Goal: Transaction & Acquisition: Obtain resource

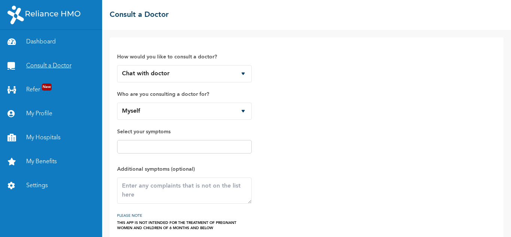
click at [54, 62] on link "Consult a Doctor" at bounding box center [51, 66] width 102 height 24
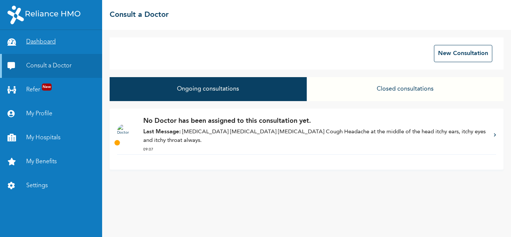
click at [49, 40] on link "Dashboard" at bounding box center [51, 42] width 102 height 24
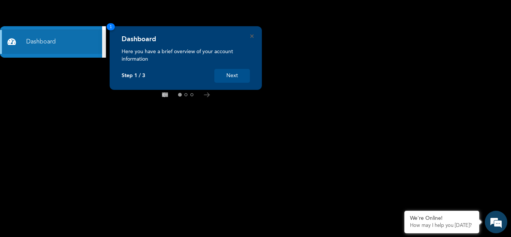
click at [231, 76] on button "Next" at bounding box center [232, 76] width 36 height 14
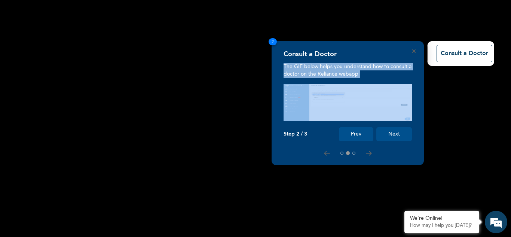
click at [231, 236] on div "Consult a Doctor The GIF below helps you understand how to consult a doctor on …" at bounding box center [255, 237] width 511 height 0
click at [231, 76] on rect at bounding box center [255, 118] width 511 height 237
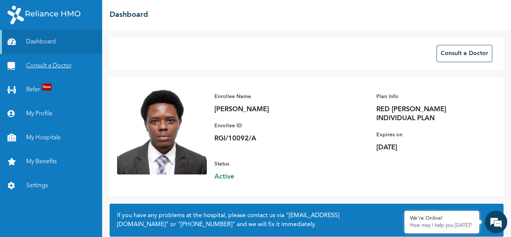
click at [53, 64] on link "Consult a Doctor" at bounding box center [51, 66] width 102 height 24
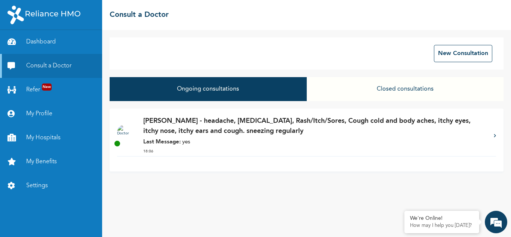
click at [210, 139] on p "Last Message: yes" at bounding box center [314, 142] width 343 height 9
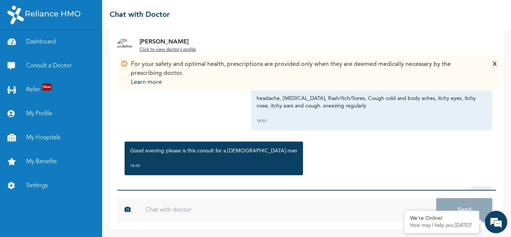
scroll to position [47, 0]
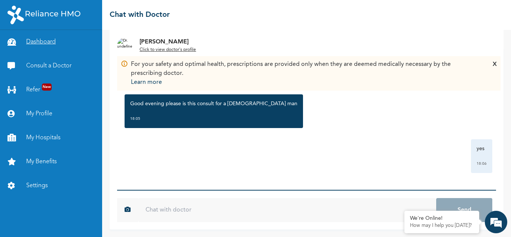
click at [40, 39] on link "Dashboard" at bounding box center [51, 42] width 102 height 24
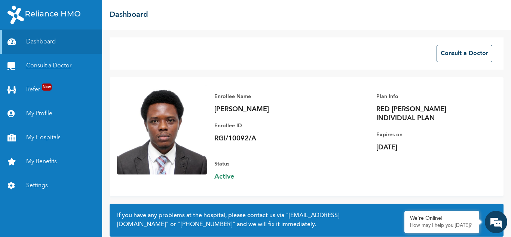
click at [40, 60] on link "Consult a Doctor" at bounding box center [51, 66] width 102 height 24
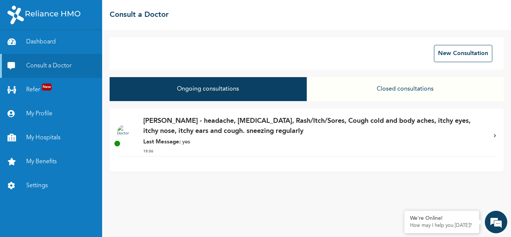
click at [242, 131] on p "[PERSON_NAME] - headache, [MEDICAL_DATA], Rash/Itch/Sores, Cough cold and body …" at bounding box center [314, 126] width 343 height 20
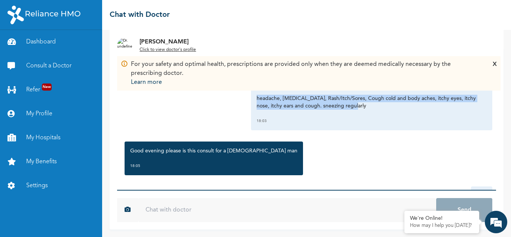
drag, startPoint x: 251, startPoint y: 97, endPoint x: 350, endPoint y: 105, distance: 99.9
click at [350, 105] on div "headache, Runny nose, Rash/Itch/Sores, Cough cold and body aches, itchy eyes, i…" at bounding box center [371, 109] width 241 height 41
copy p "headache, [MEDICAL_DATA], Rash/Itch/Sores, Cough cold and body aches, itchy eye…"
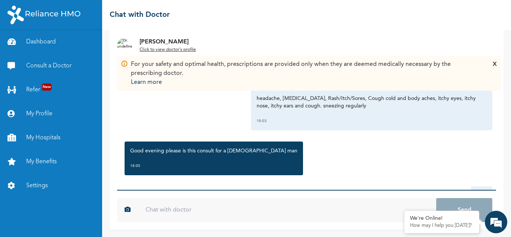
click at [267, 212] on input "text" at bounding box center [287, 210] width 298 height 24
paste input "headache, [MEDICAL_DATA], Rash/Itch/Sores, Cough cold and body aches, itchy eye…"
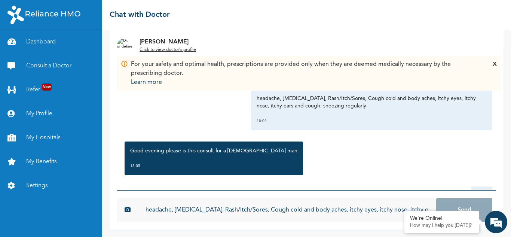
scroll to position [0, 77]
type input "headache, [MEDICAL_DATA], Rash/Itch/Sores, Cough cold and body aches, itchy eye…"
click at [436, 198] on button "Send" at bounding box center [464, 210] width 56 height 24
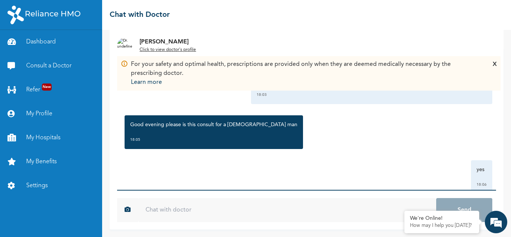
scroll to position [24, 0]
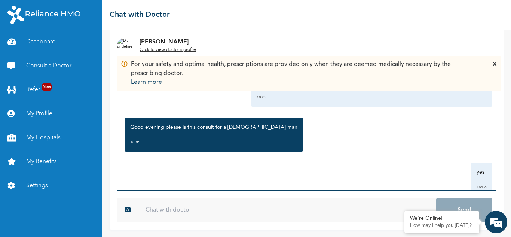
click at [495, 65] on div "X" at bounding box center [495, 73] width 4 height 27
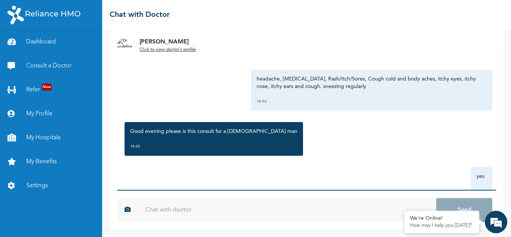
scroll to position [16, 0]
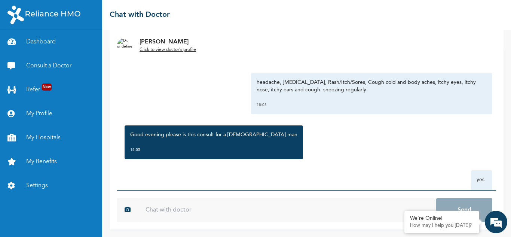
click at [484, 161] on div "Wednesday, October 15th 2025 headache, Runny nose, Rash/Itch/Sores, Cough cold …" at bounding box center [306, 119] width 379 height 142
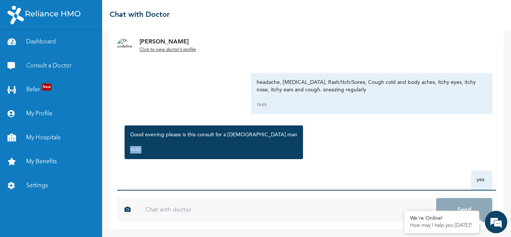
click at [484, 161] on div "Wednesday, October 15th 2025 headache, Runny nose, Rash/Itch/Sores, Cough cold …" at bounding box center [306, 119] width 379 height 142
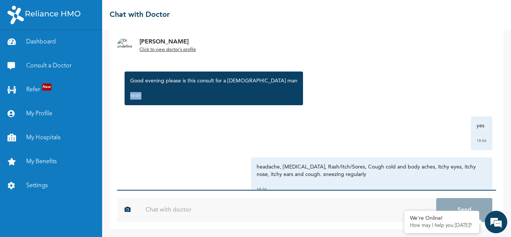
scroll to position [96, 0]
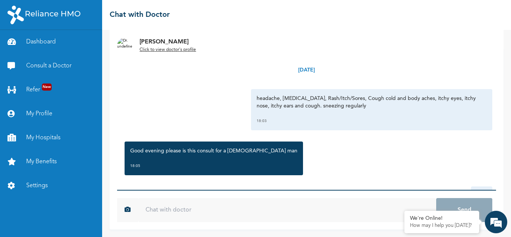
scroll to position [96, 0]
click at [55, 59] on link "Consult a Doctor" at bounding box center [51, 66] width 102 height 24
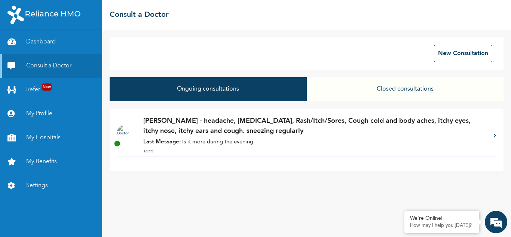
click at [217, 138] on p "Last Message: Is it more during the evening" at bounding box center [314, 142] width 343 height 9
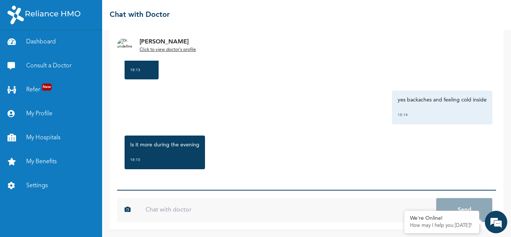
click at [186, 209] on input "text" at bounding box center [287, 210] width 298 height 24
type input "Yes"
click at [436, 198] on button "Send" at bounding box center [464, 210] width 56 height 24
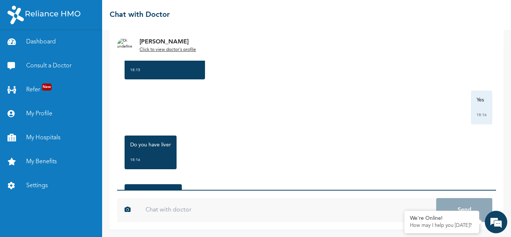
scroll to position [511, 0]
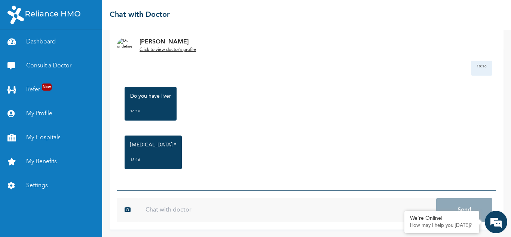
click at [290, 211] on input "text" at bounding box center [287, 210] width 298 height 24
type input "Yes"
click at [436, 198] on button "Send" at bounding box center [464, 210] width 56 height 24
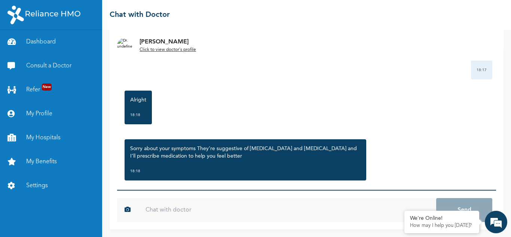
scroll to position [657, 0]
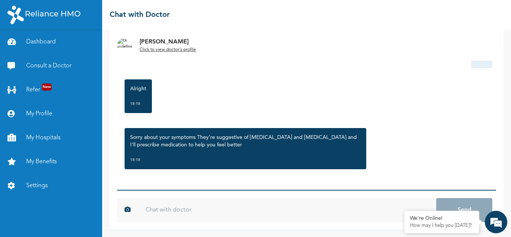
click at [213, 210] on input "text" at bounding box center [287, 210] width 298 height 24
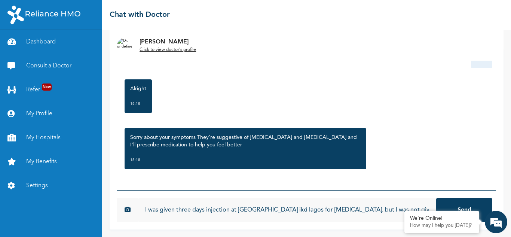
scroll to position [0, 47]
type input "But as at [DATE] I was given three days injection at [GEOGRAPHIC_DATA] ikd lago…"
click at [436, 198] on button "Send" at bounding box center [464, 210] width 56 height 24
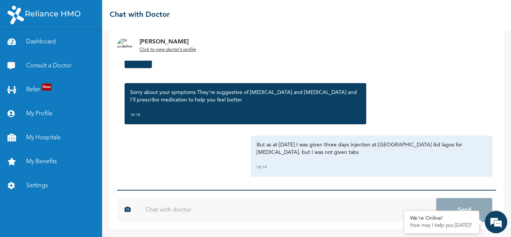
scroll to position [705, 0]
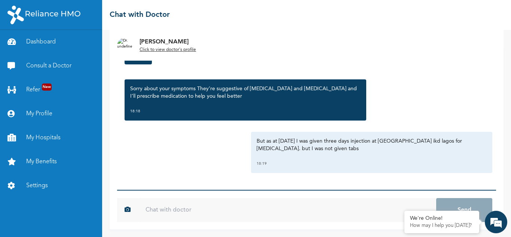
click at [312, 207] on input "text" at bounding box center [287, 210] width 298 height 24
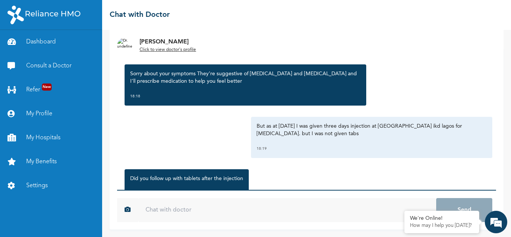
scroll to position [754, 0]
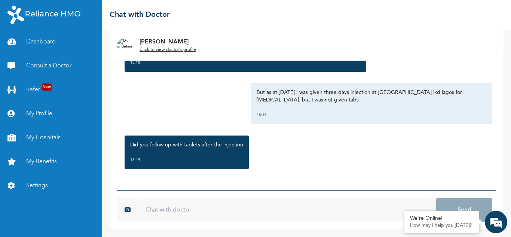
click at [236, 200] on input "text" at bounding box center [287, 210] width 298 height 24
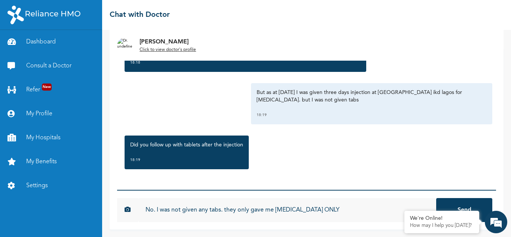
type input "No. I was not given any tabs. they only gave me [MEDICAL_DATA] ONLY"
click at [436, 198] on button "Send" at bounding box center [464, 210] width 56 height 24
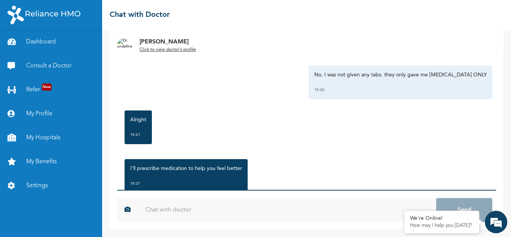
scroll to position [874, 0]
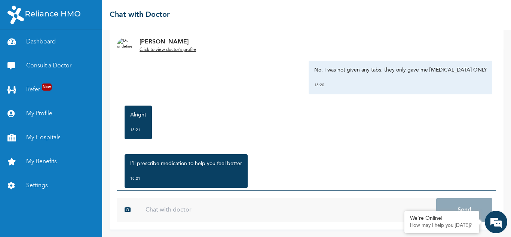
click at [331, 214] on input "text" at bounding box center [287, 210] width 298 height 24
type input "Thank you"
click at [436, 198] on button "Send" at bounding box center [464, 210] width 56 height 24
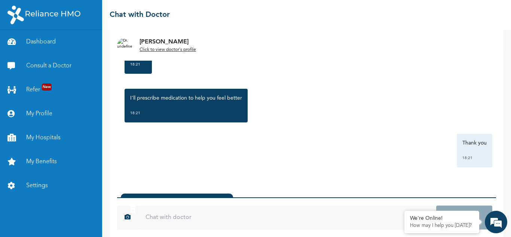
scroll to position [941, 0]
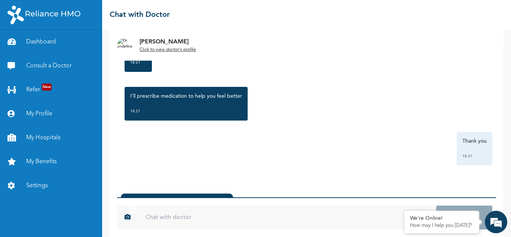
click at [201, 195] on div "[PERSON_NAME] created a prescription . 18:21 Click to view >" at bounding box center [177, 213] width 112 height 41
click at [226, 153] on div "Thank you 18:21" at bounding box center [306, 149] width 371 height 34
click at [57, 62] on link "Consult a Doctor" at bounding box center [51, 66] width 102 height 24
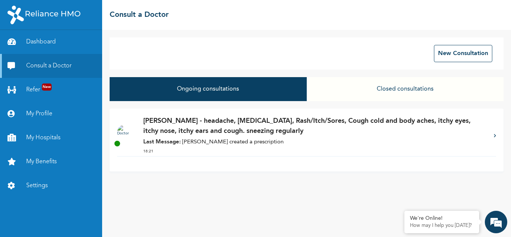
click at [239, 138] on div "[PERSON_NAME] - headache, [MEDICAL_DATA], Rash/Itch/Sores, Cough cold and body …" at bounding box center [314, 136] width 343 height 40
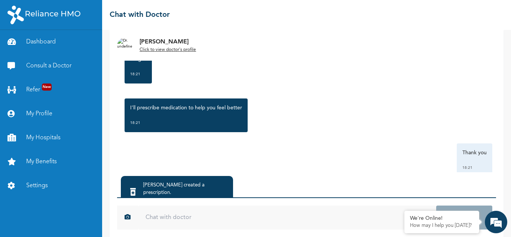
scroll to position [941, 0]
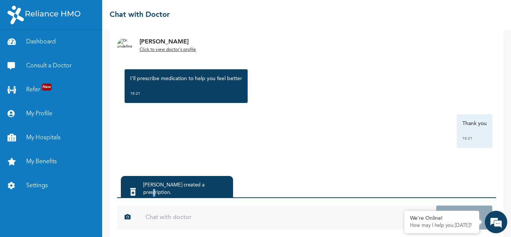
click at [211, 184] on div "[PERSON_NAME] created a prescription ." at bounding box center [185, 188] width 84 height 15
click at [136, 188] on icon at bounding box center [133, 191] width 6 height 7
click at [135, 188] on icon at bounding box center [133, 191] width 6 height 7
click at [133, 184] on div at bounding box center [132, 192] width 13 height 16
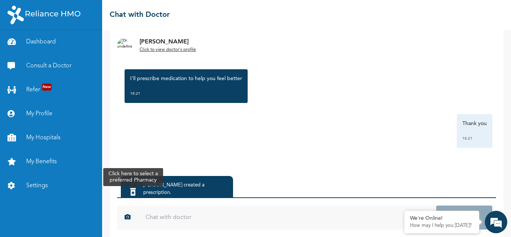
click at [135, 184] on div at bounding box center [132, 192] width 13 height 16
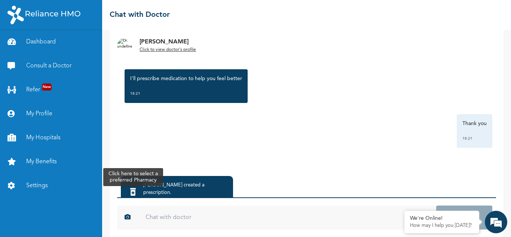
click at [135, 184] on div at bounding box center [132, 192] width 13 height 16
click at [136, 189] on icon at bounding box center [133, 191] width 6 height 7
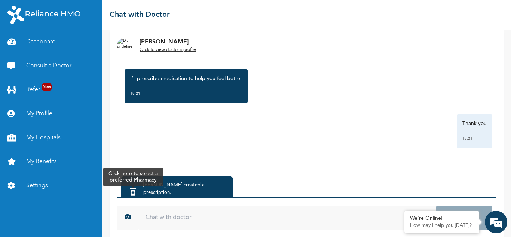
click at [136, 189] on icon at bounding box center [133, 191] width 6 height 7
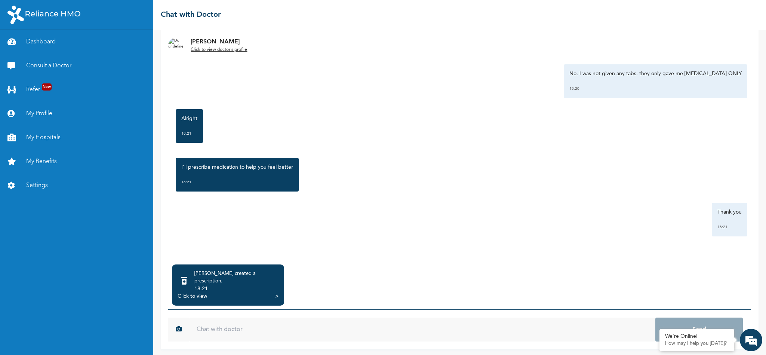
scroll to position [839, 0]
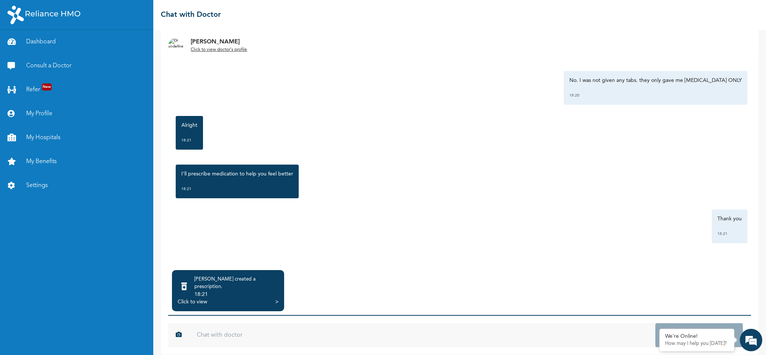
drag, startPoint x: 501, startPoint y: 1, endPoint x: 505, endPoint y: 260, distance: 259.3
click at [505, 236] on div "Wednesday, October 15th 2025 headache, Runny nose, Rash/Itch/Sores, Cough cold …" at bounding box center [459, 159] width 583 height 213
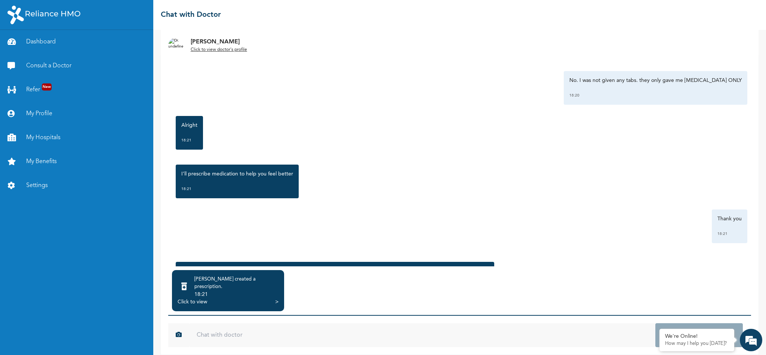
click at [198, 236] on div "Click to view" at bounding box center [193, 301] width 30 height 7
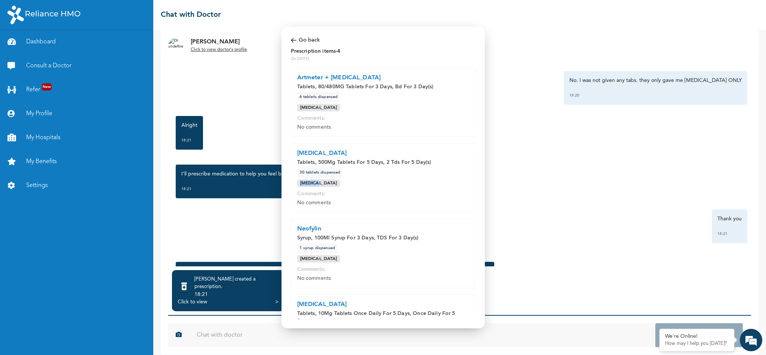
drag, startPoint x: 348, startPoint y: 181, endPoint x: 431, endPoint y: 177, distance: 83.5
click at [431, 177] on div "Paracetamol Tablets, 500Mg Tablets For 5 Days, 2 Tds For 5 Day(s) 30 Tablets di…" at bounding box center [383, 178] width 185 height 70
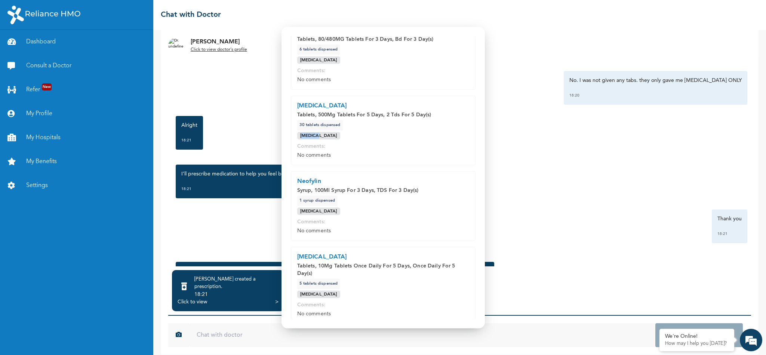
scroll to position [109, 0]
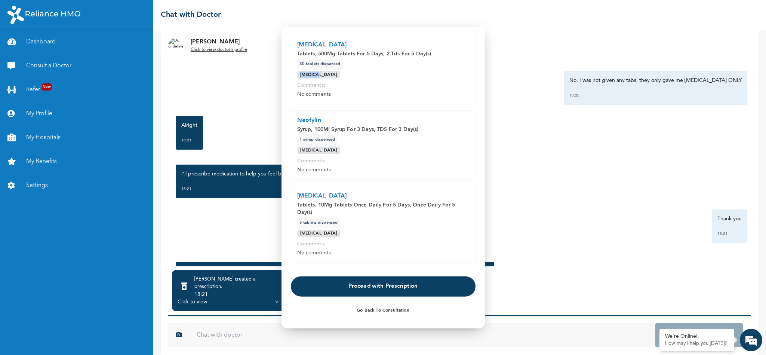
click at [402, 236] on button "Proceed with Prescription" at bounding box center [383, 286] width 185 height 20
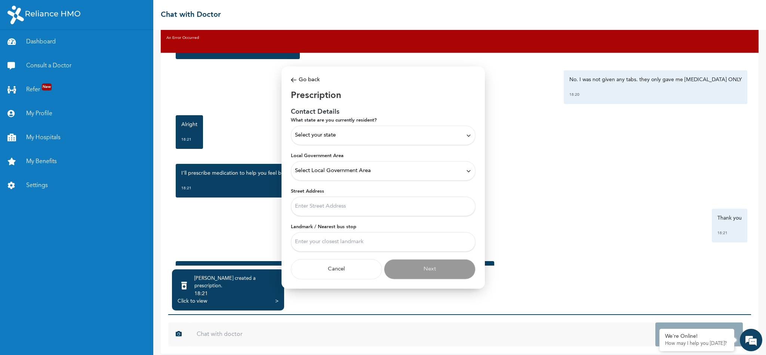
scroll to position [13, 0]
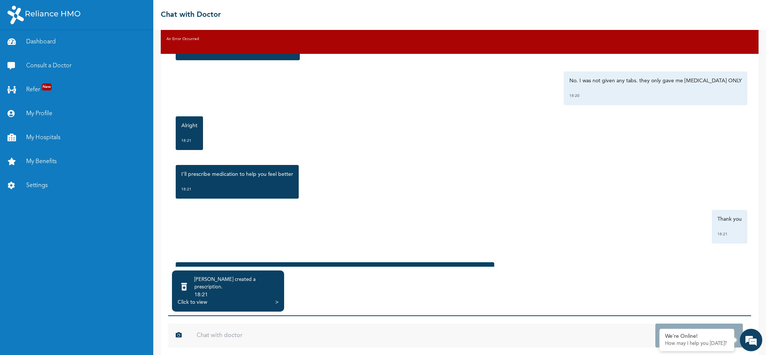
click at [193, 236] on div "Click to view" at bounding box center [193, 302] width 30 height 7
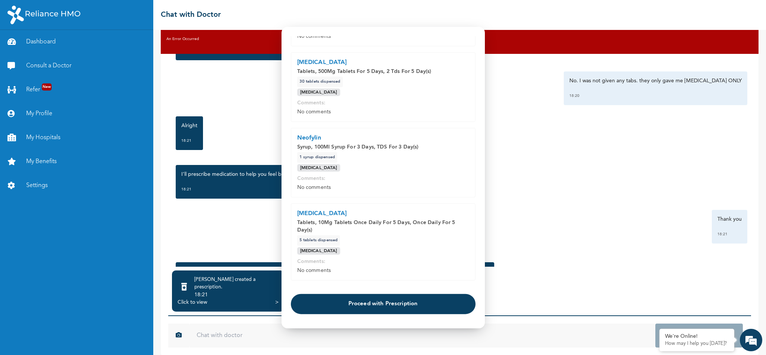
scroll to position [109, 0]
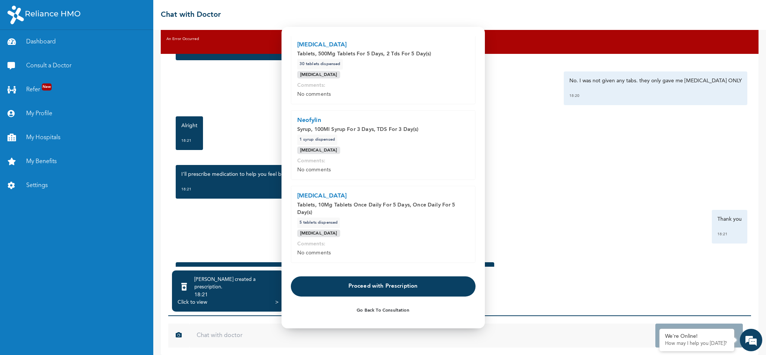
click at [410, 236] on button "Proceed with Prescription" at bounding box center [383, 286] width 185 height 20
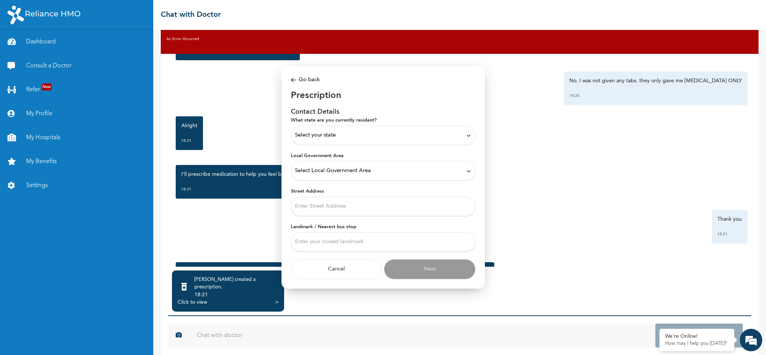
click at [402, 140] on div "Select your state" at bounding box center [383, 135] width 185 height 19
click at [401, 141] on div "Select your state" at bounding box center [383, 135] width 185 height 19
click at [306, 174] on p "Lagos" at bounding box center [383, 176] width 177 height 9
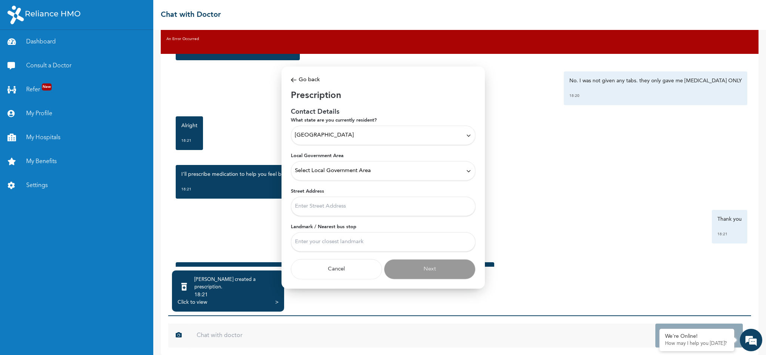
click at [337, 167] on span "Select Local Government Area" at bounding box center [333, 171] width 76 height 8
click at [307, 189] on p "Ikorodu" at bounding box center [383, 190] width 177 height 9
click at [350, 208] on input "Street Address" at bounding box center [383, 206] width 185 height 19
type input "14 FOWORORI STREET IGBOLUWO IKORODU LAGOS"
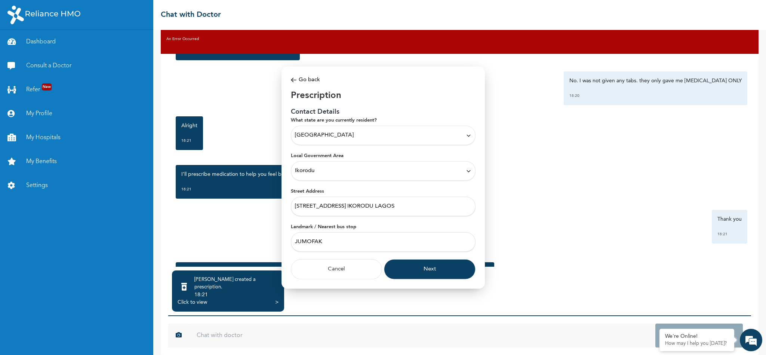
type input "JUMOFAK"
click at [444, 236] on button "Next" at bounding box center [430, 269] width 92 height 20
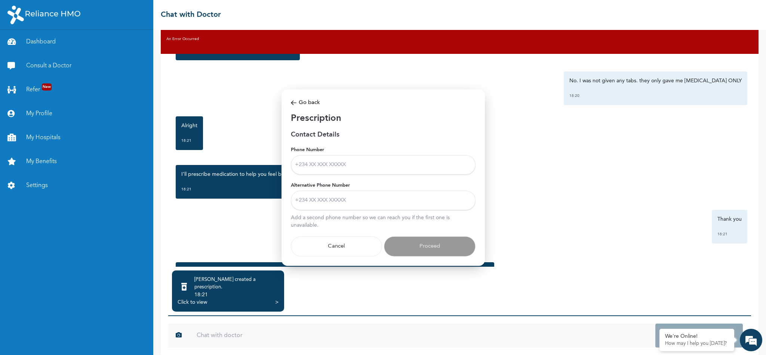
click at [348, 160] on input "Phone Number" at bounding box center [383, 164] width 185 height 19
type input "08131122415"
click at [450, 236] on button "Proceed" at bounding box center [430, 246] width 92 height 20
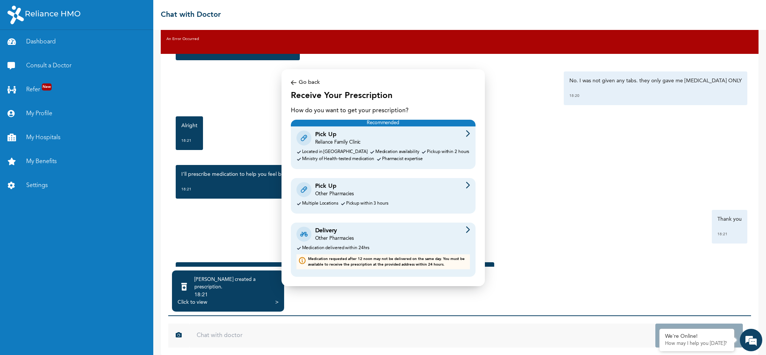
click at [338, 187] on div "Pick Up" at bounding box center [334, 186] width 39 height 9
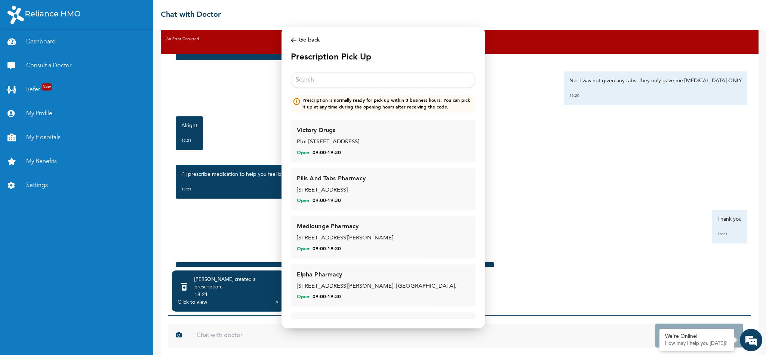
click at [380, 80] on input "text" at bounding box center [383, 80] width 185 height 16
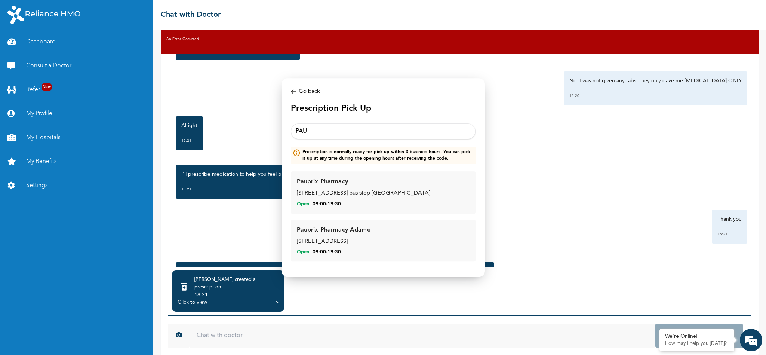
type input "PAU"
click at [325, 190] on div "116, Lagos road Haruna bus stop Ikorodu" at bounding box center [383, 193] width 173 height 9
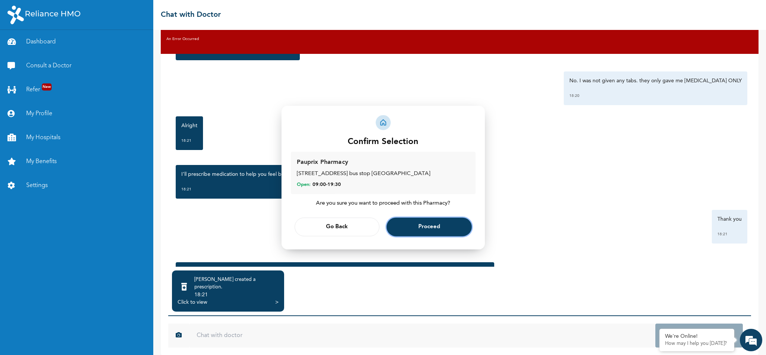
click at [419, 227] on span "Proceed" at bounding box center [430, 227] width 22 height 5
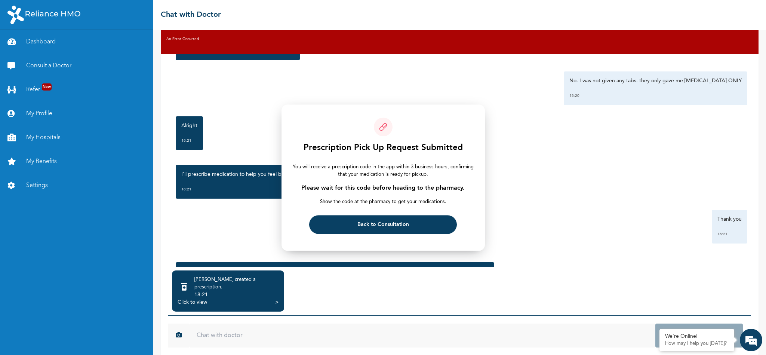
scroll to position [0, 0]
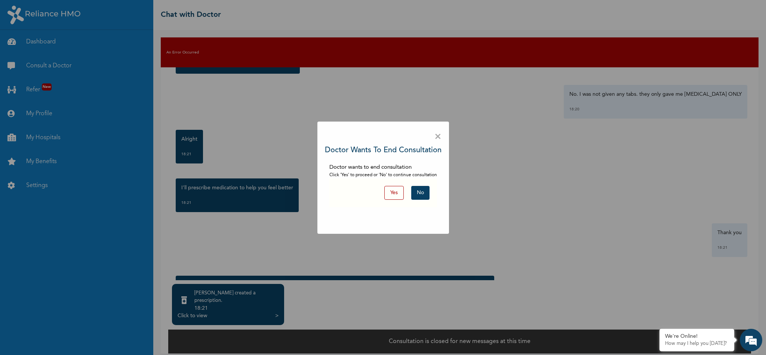
click at [394, 192] on button "Yes" at bounding box center [394, 193] width 19 height 14
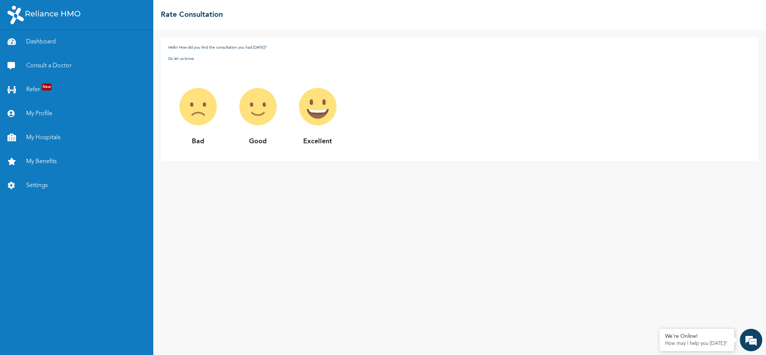
click at [258, 111] on img at bounding box center [258, 107] width 60 height 60
click at [259, 138] on p "Good" at bounding box center [258, 142] width 60 height 10
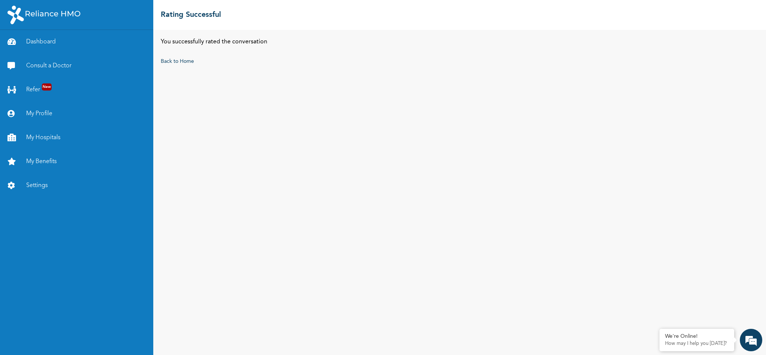
click at [256, 109] on div "You successfully rated the conversation Back to Home" at bounding box center [459, 192] width 613 height 325
click at [168, 59] on link "Back to Home" at bounding box center [177, 61] width 33 height 5
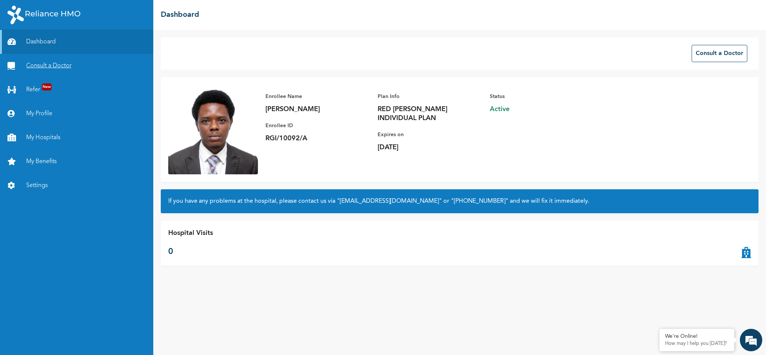
click at [54, 67] on link "Consult a Doctor" at bounding box center [76, 66] width 153 height 24
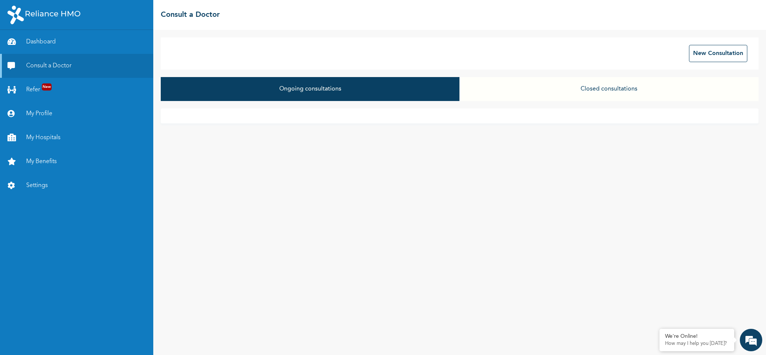
click at [511, 89] on button "Closed consultations" at bounding box center [609, 89] width 299 height 24
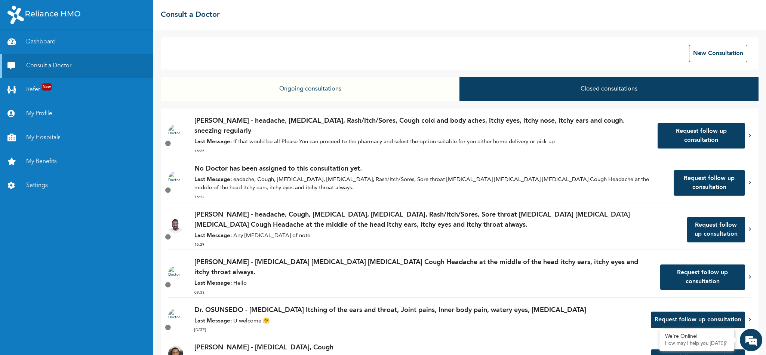
click at [218, 128] on p "[PERSON_NAME] - headache, [MEDICAL_DATA], Rash/Itch/Sores, Cough cold and body …" at bounding box center [423, 126] width 456 height 20
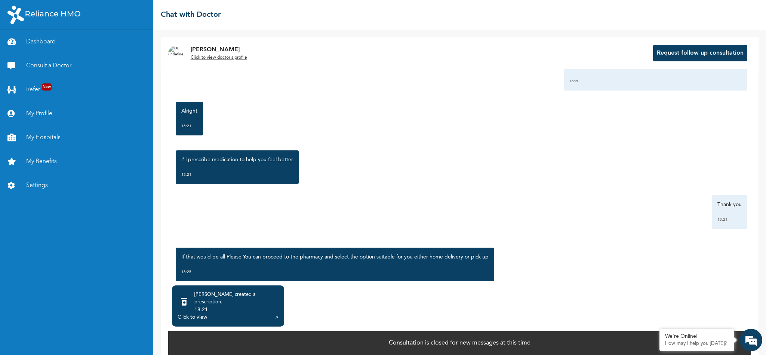
scroll to position [888, 0]
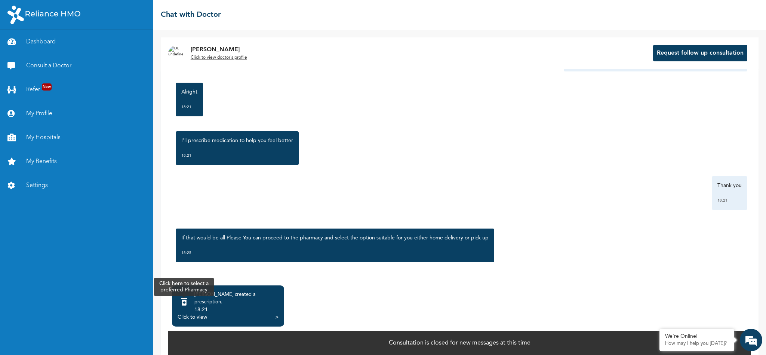
click at [186, 236] on icon at bounding box center [184, 301] width 6 height 7
click at [187, 236] on icon at bounding box center [184, 301] width 6 height 7
click at [185, 236] on icon at bounding box center [184, 301] width 6 height 7
click at [188, 236] on div "Click to view" at bounding box center [193, 316] width 30 height 7
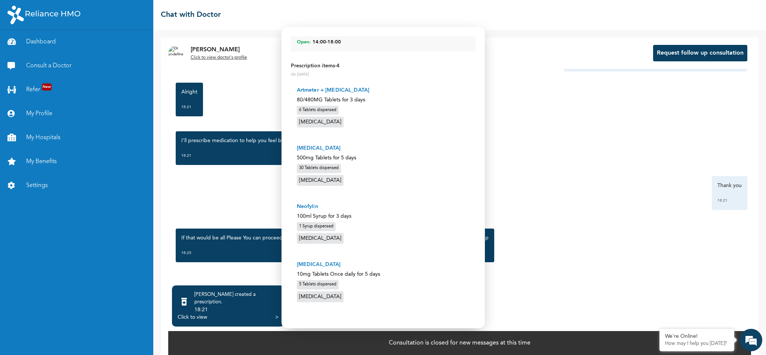
scroll to position [0, 0]
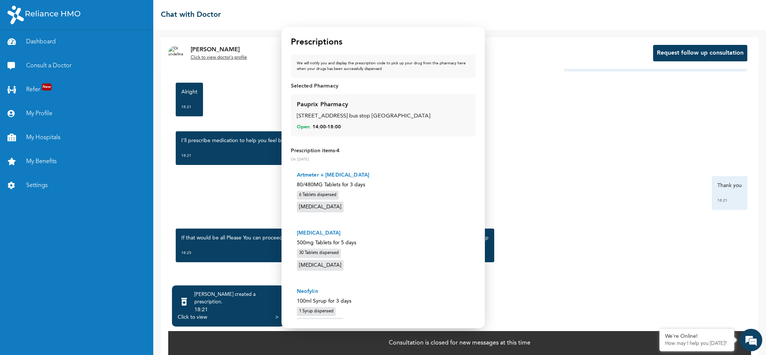
click at [303, 124] on span "Open:" at bounding box center [304, 126] width 14 height 7
click at [303, 126] on span "Open:" at bounding box center [304, 126] width 14 height 7
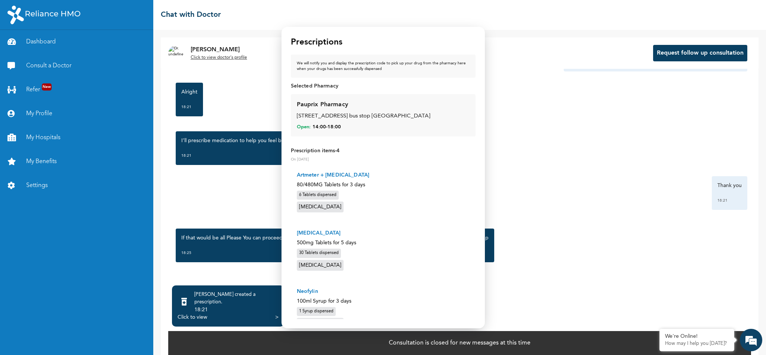
click at [328, 124] on span "14:00 - 18:00" at bounding box center [327, 126] width 28 height 7
click at [345, 99] on div "Pauprix Pharmacy 116, Lagos road Haruna bus stop Ikorodu Open: 14:00 - 18:00" at bounding box center [383, 115] width 185 height 42
